Goal: Find specific page/section: Find specific page/section

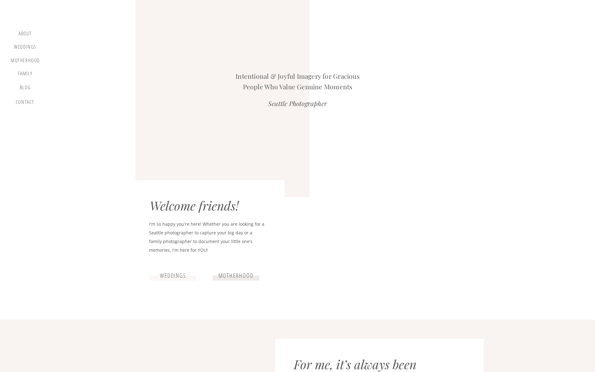
scroll to position [1120, 0]
